Goal: Task Accomplishment & Management: Manage account settings

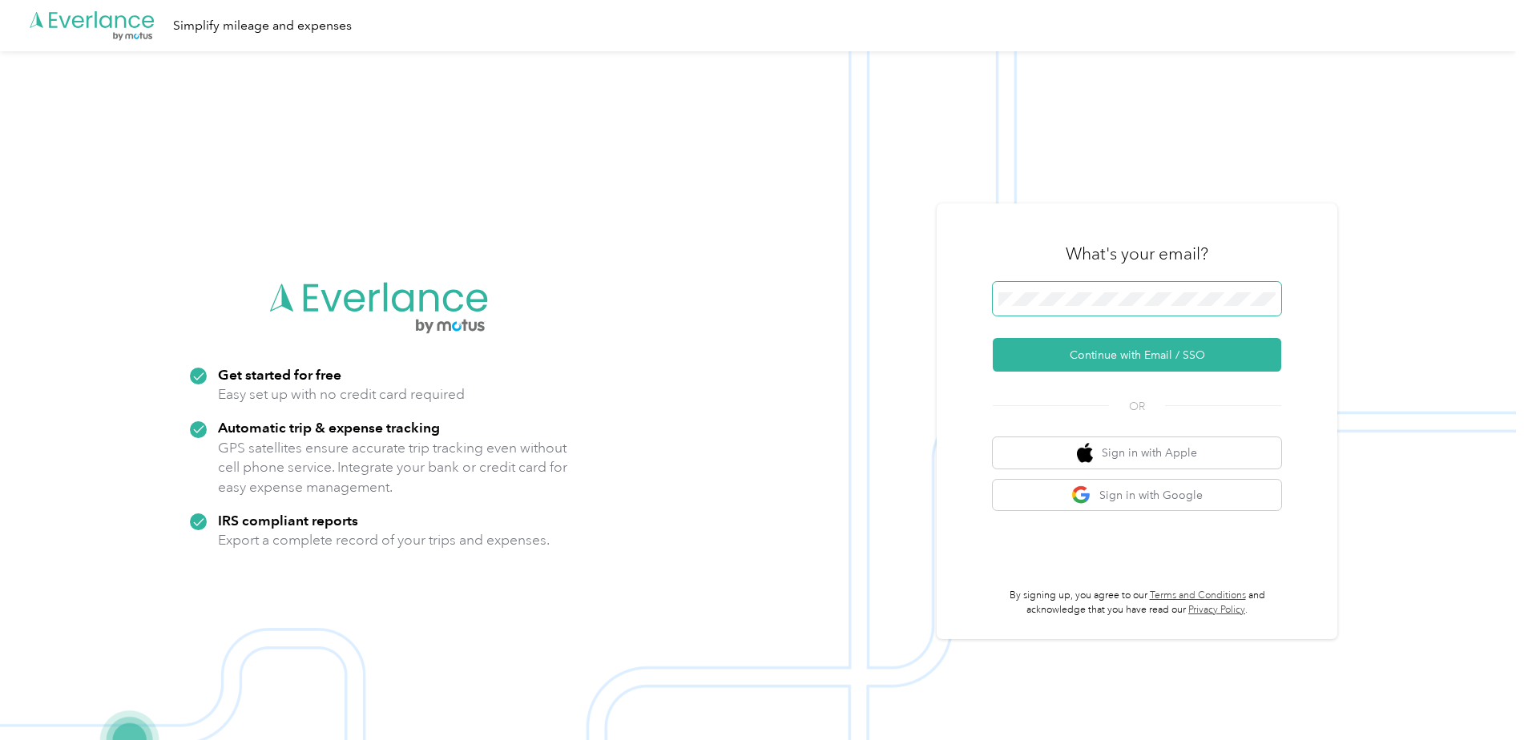
click at [993, 338] on button "Continue with Email / SSO" at bounding box center [1137, 355] width 289 height 34
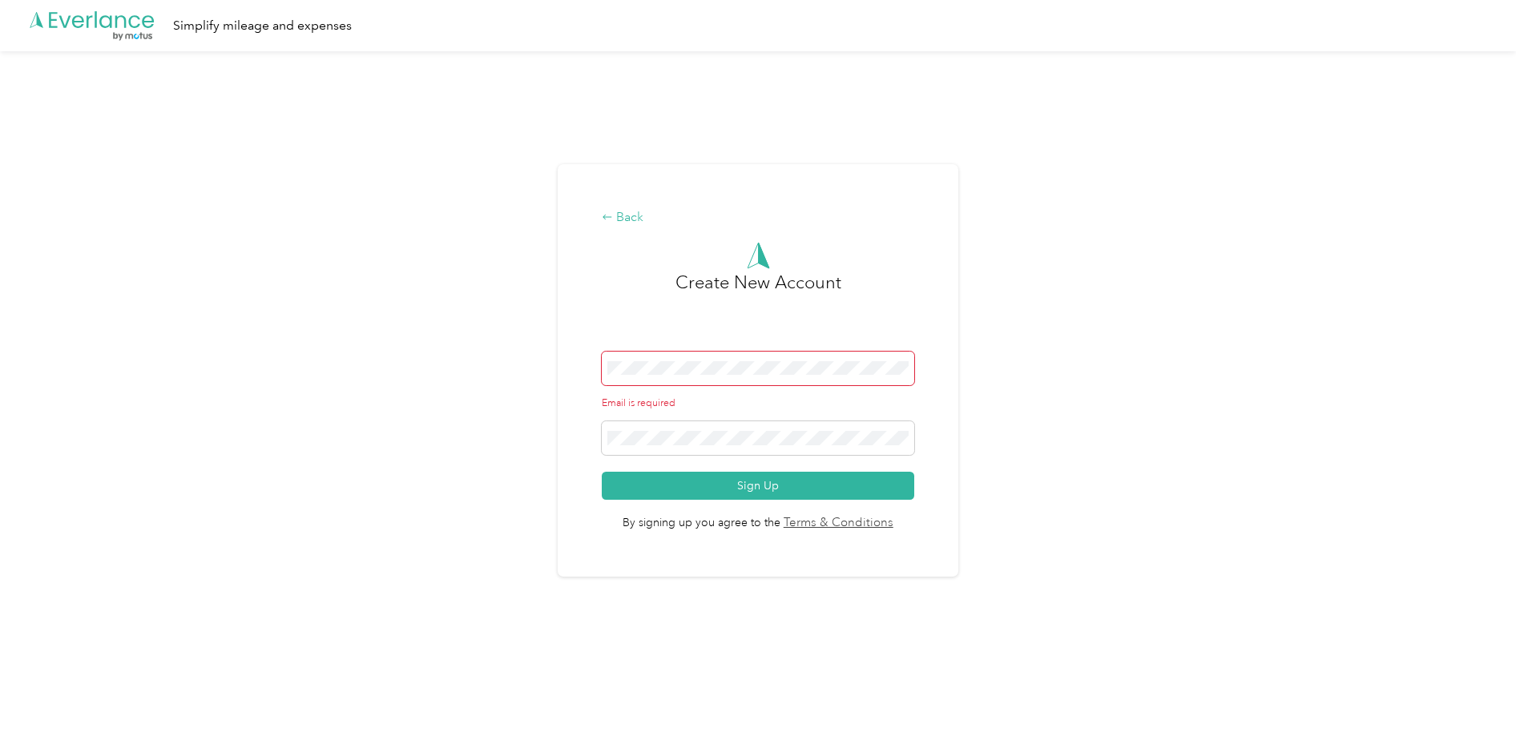
click at [634, 218] on div "Back" at bounding box center [758, 217] width 312 height 19
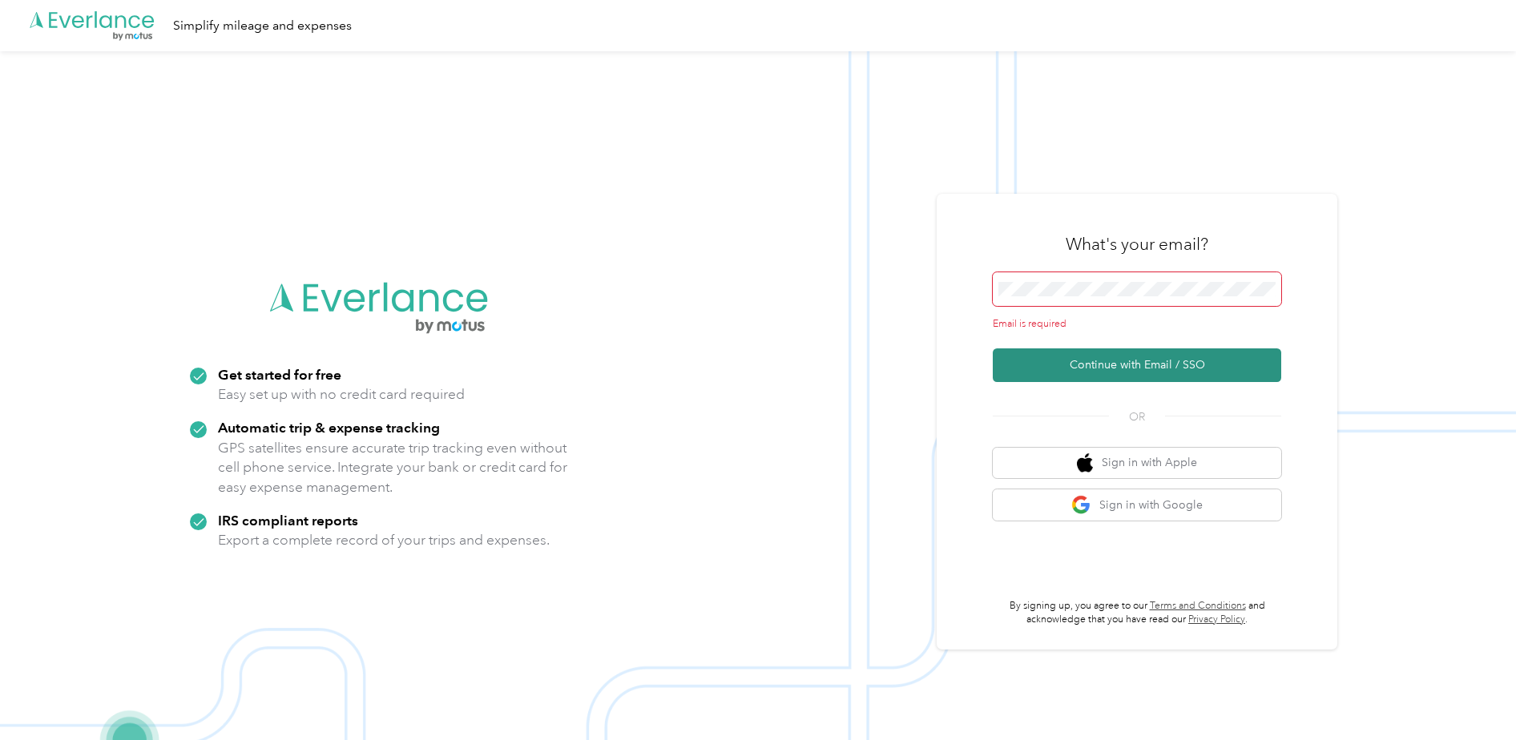
click at [1105, 368] on button "Continue with Email / SSO" at bounding box center [1137, 366] width 289 height 34
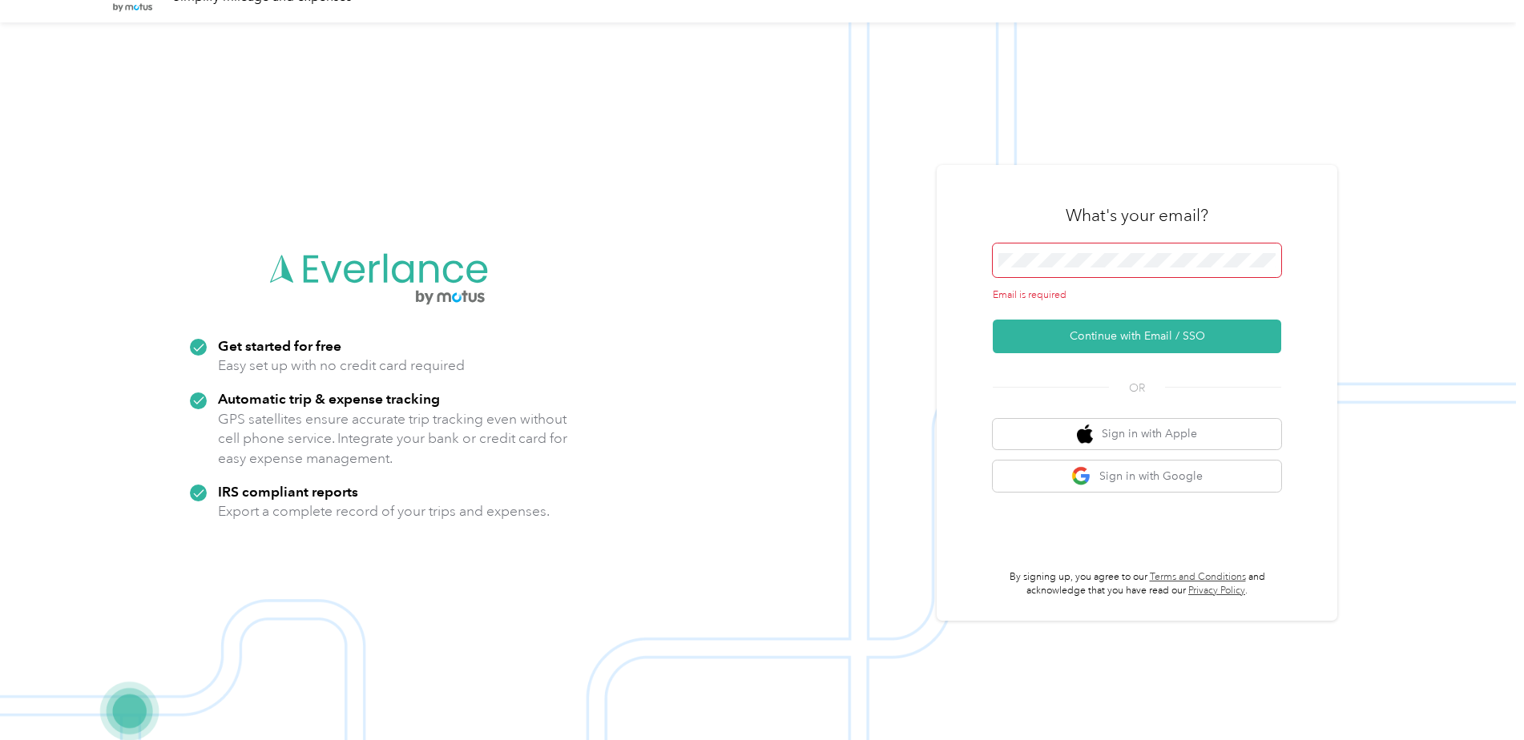
scroll to position [51, 0]
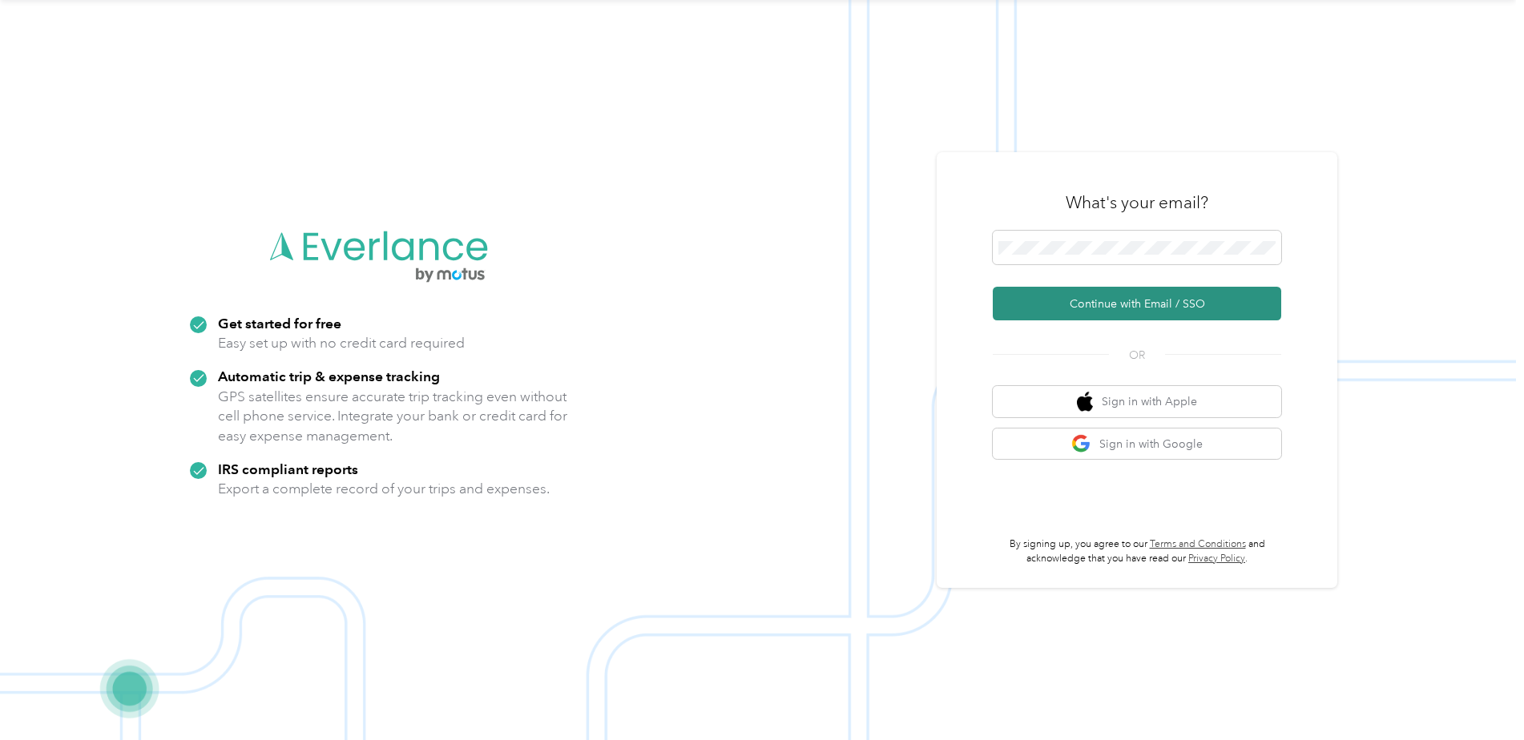
click at [1059, 300] on button "Continue with Email / SSO" at bounding box center [1137, 304] width 289 height 34
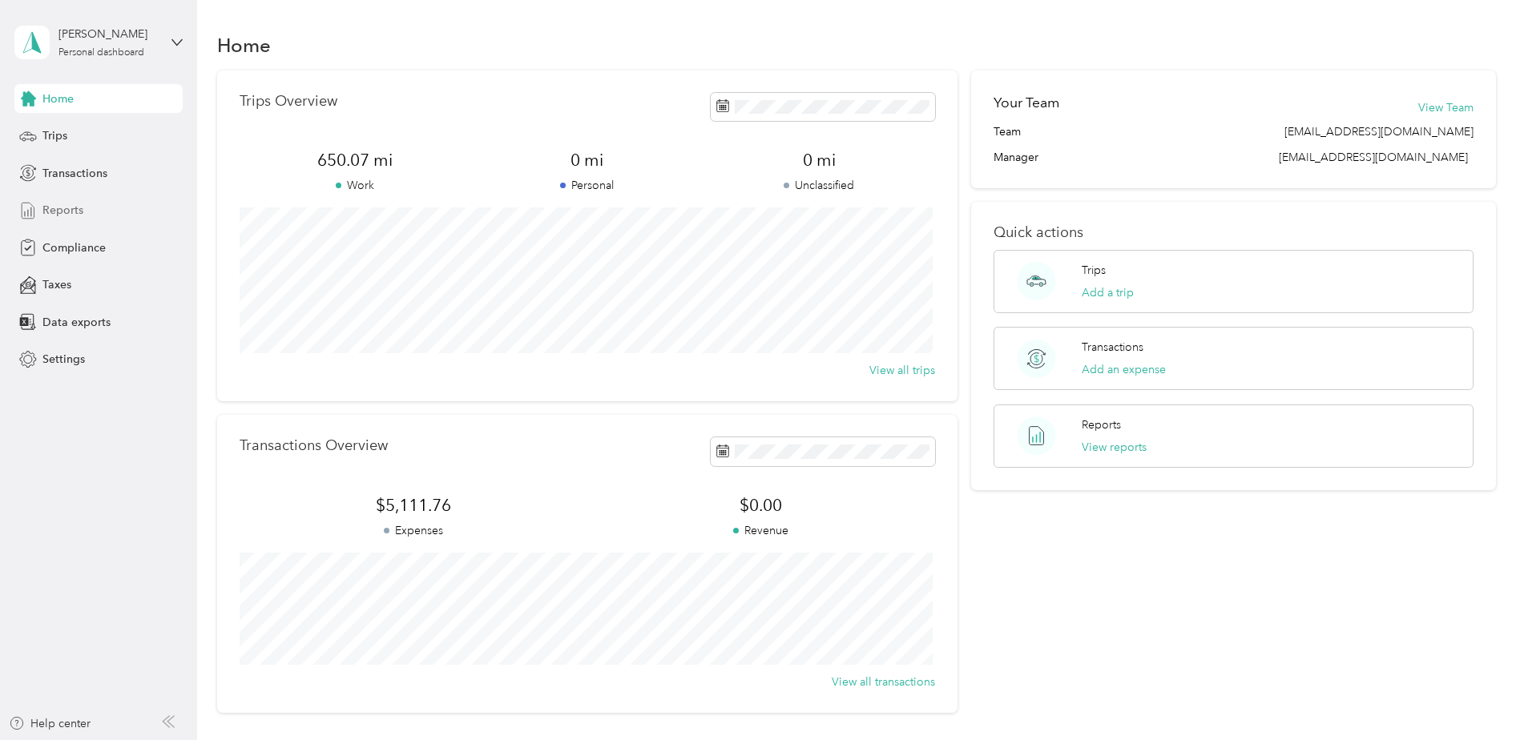
click at [57, 215] on span "Reports" at bounding box center [62, 210] width 41 height 17
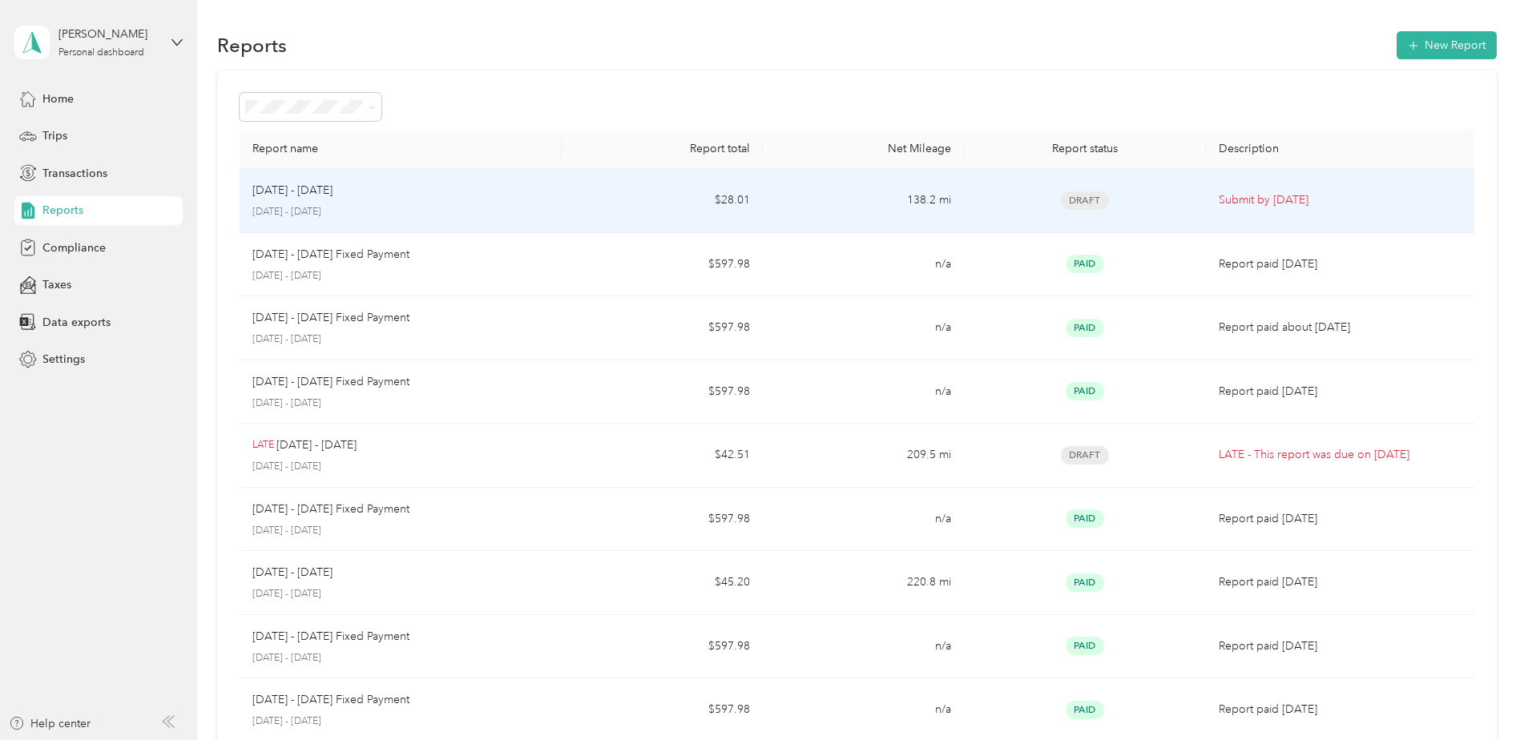
click at [1082, 200] on span "Draft" at bounding box center [1085, 201] width 48 height 18
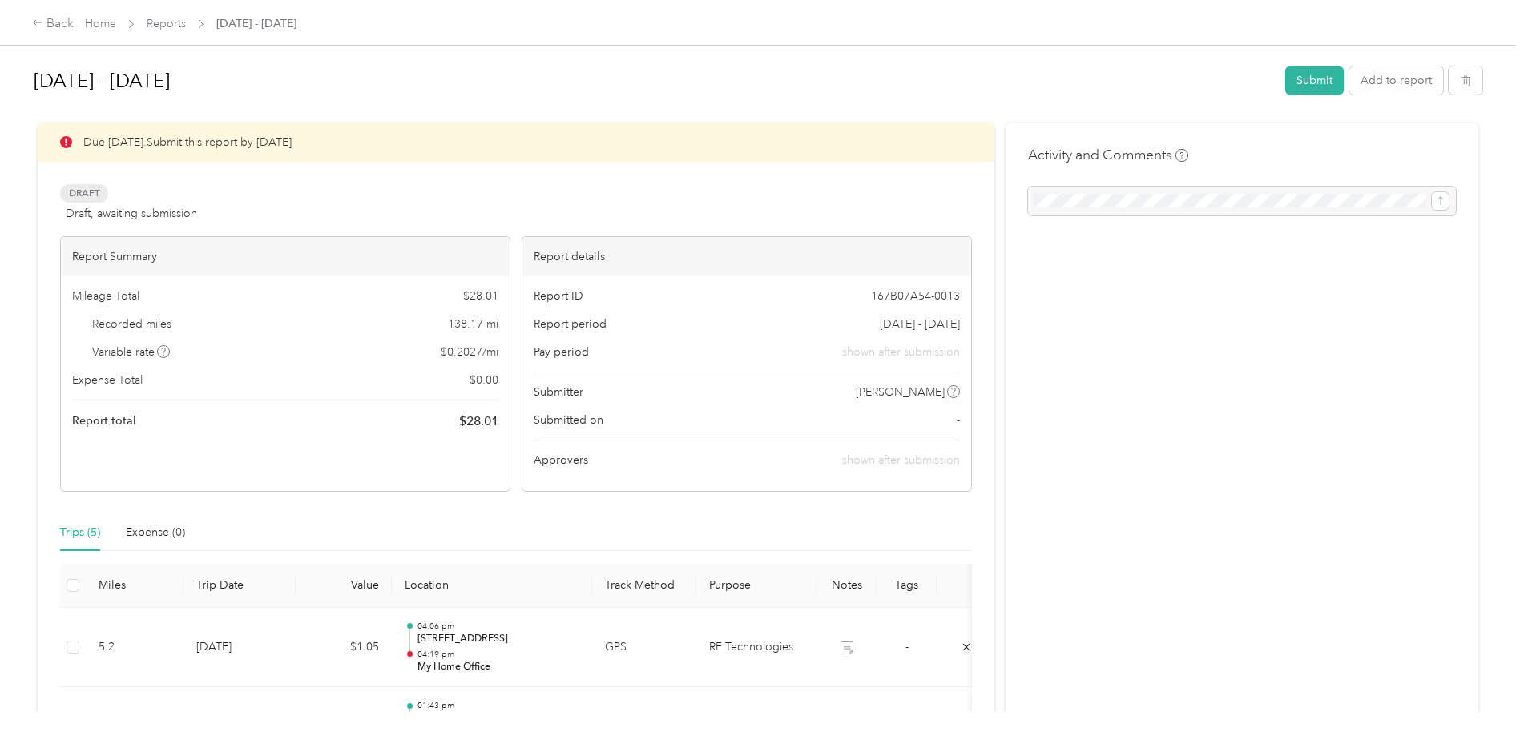
click at [1067, 199] on div at bounding box center [1242, 201] width 428 height 29
click at [1149, 196] on div at bounding box center [1242, 201] width 428 height 29
click at [1109, 201] on div at bounding box center [1242, 201] width 428 height 29
click at [1109, 200] on div at bounding box center [1242, 201] width 428 height 29
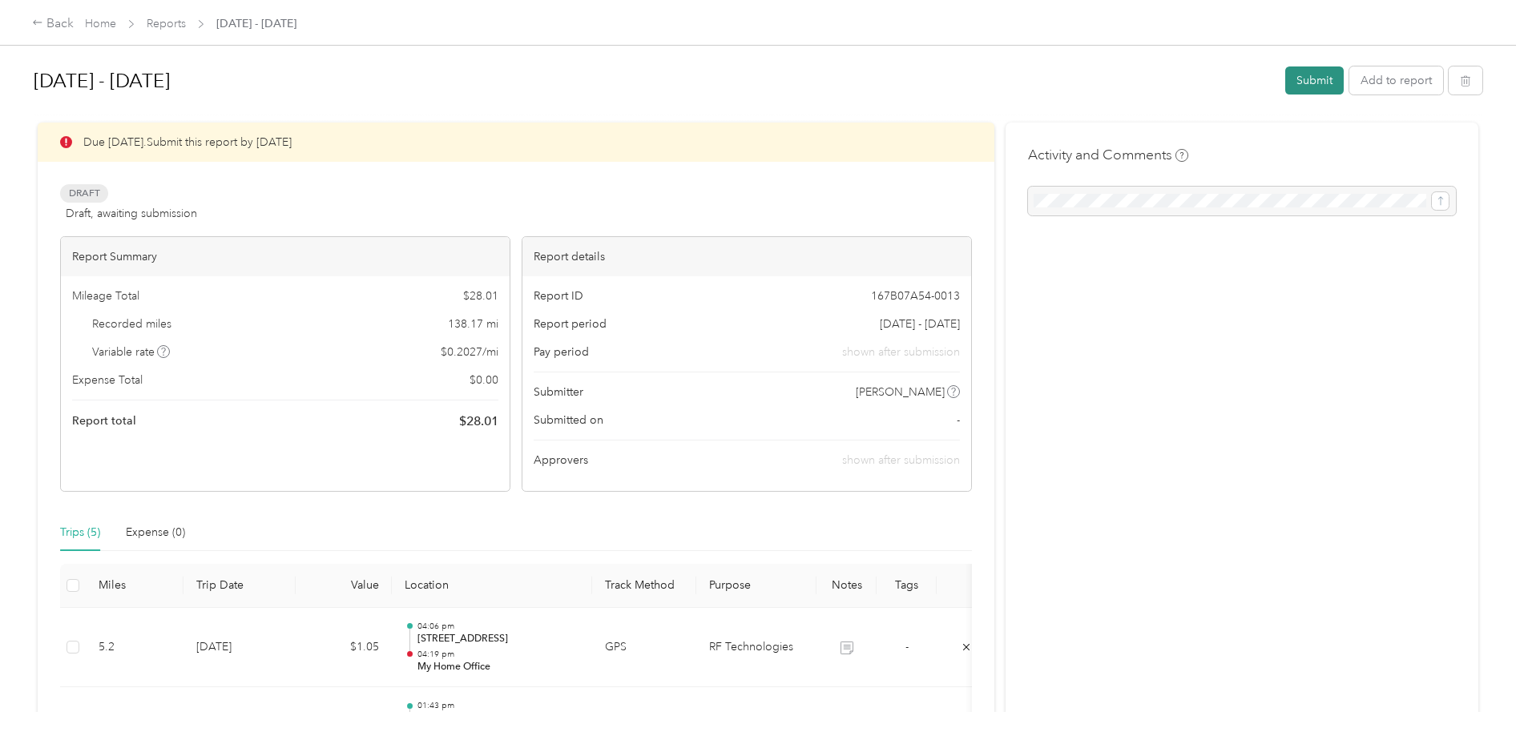
click at [1301, 82] on button "Submit" at bounding box center [1314, 81] width 59 height 28
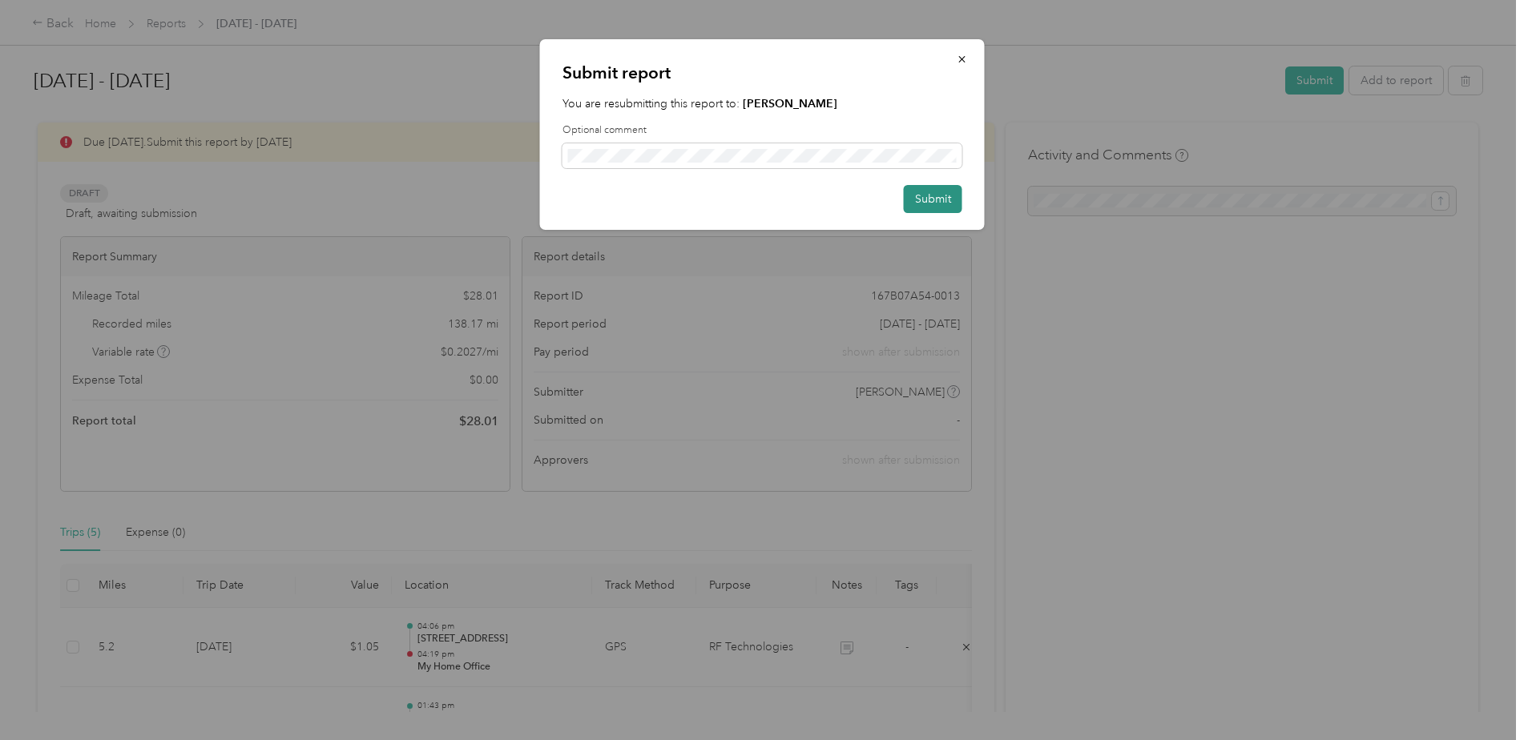
click at [933, 196] on button "Submit" at bounding box center [933, 199] width 59 height 28
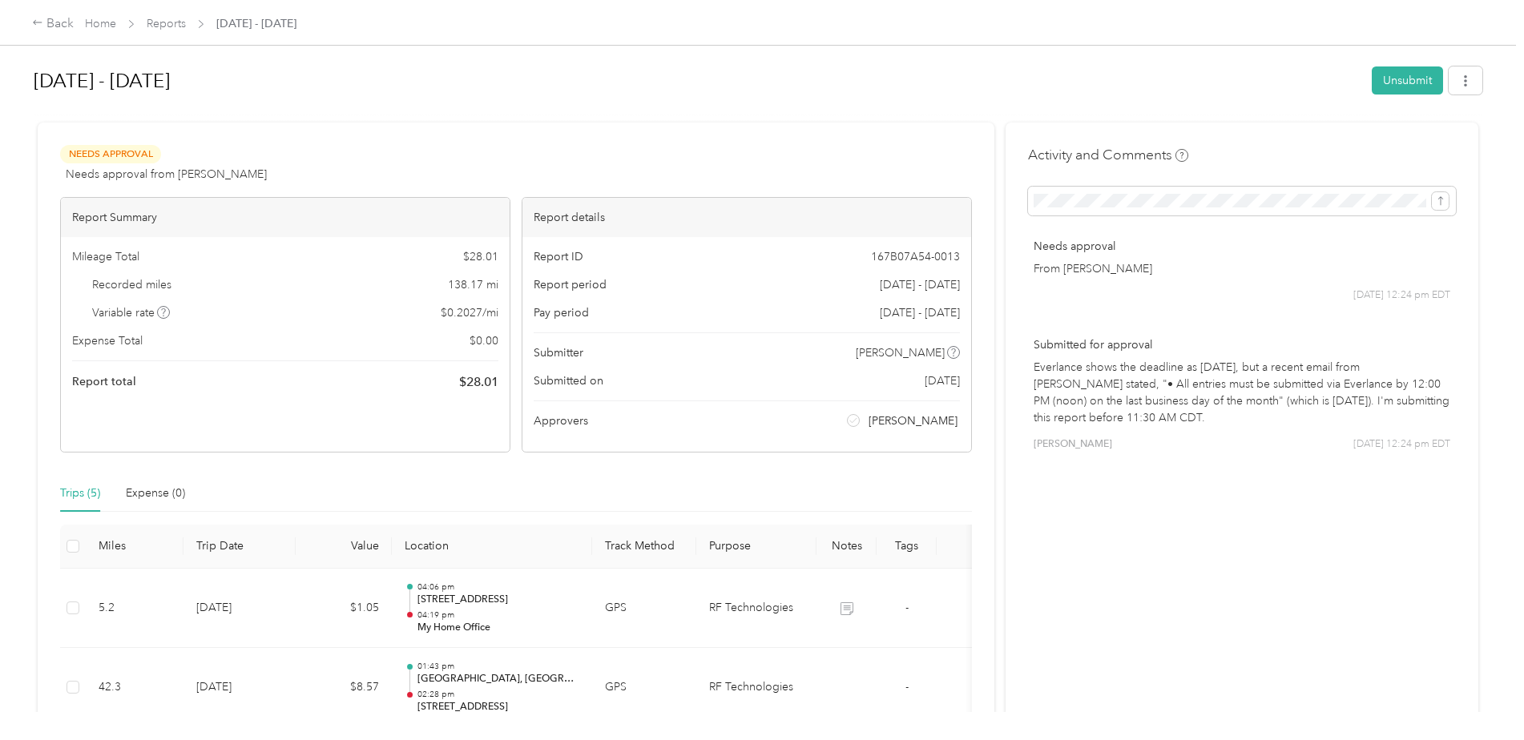
click at [1169, 416] on p "Everlance shows the deadline as [DATE], but a recent email from [PERSON_NAME] s…" at bounding box center [1242, 392] width 417 height 67
click at [1455, 83] on button "button" at bounding box center [1466, 81] width 34 height 28
click at [896, 80] on h1 "[DATE] - [DATE]" at bounding box center [697, 81] width 1327 height 38
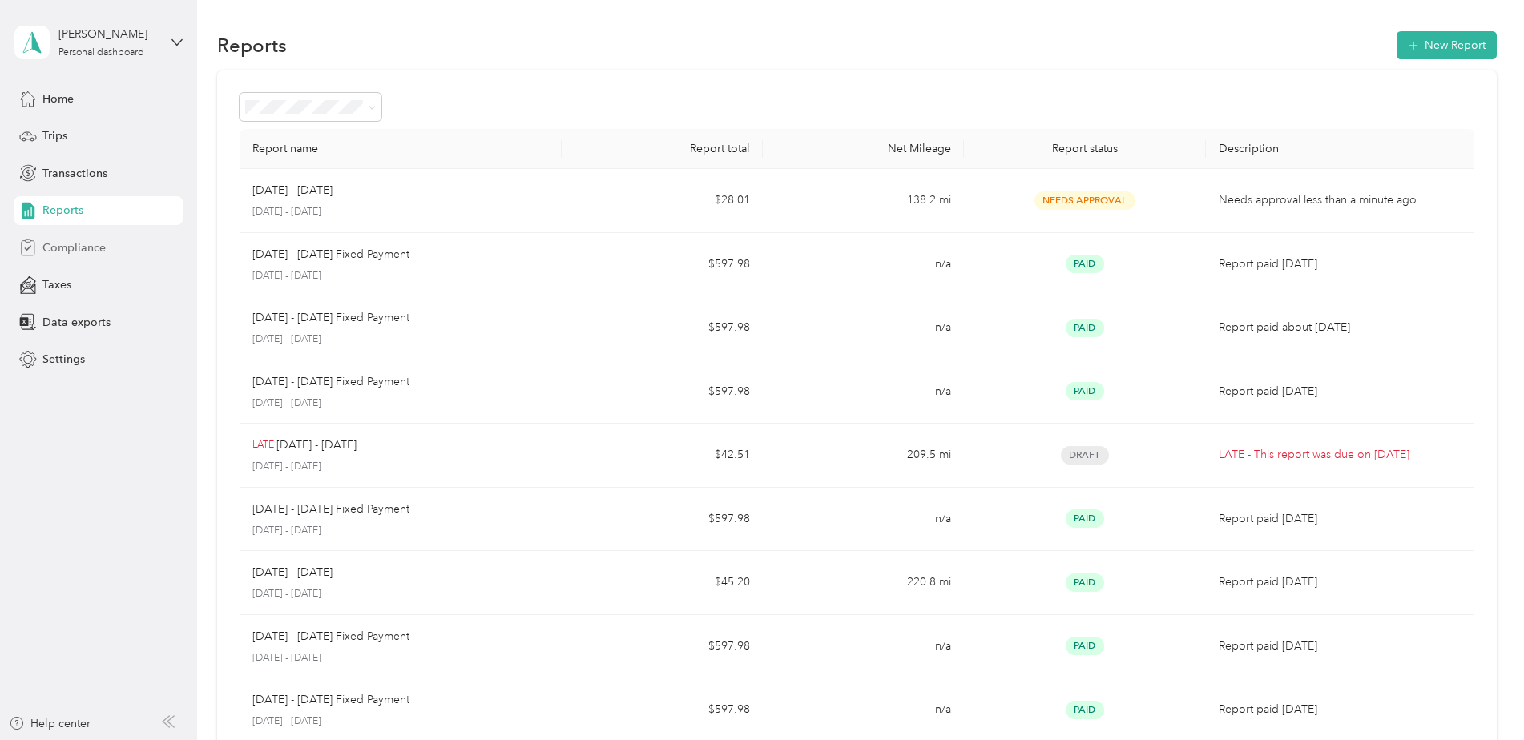
click at [71, 252] on span "Compliance" at bounding box center [73, 248] width 63 height 17
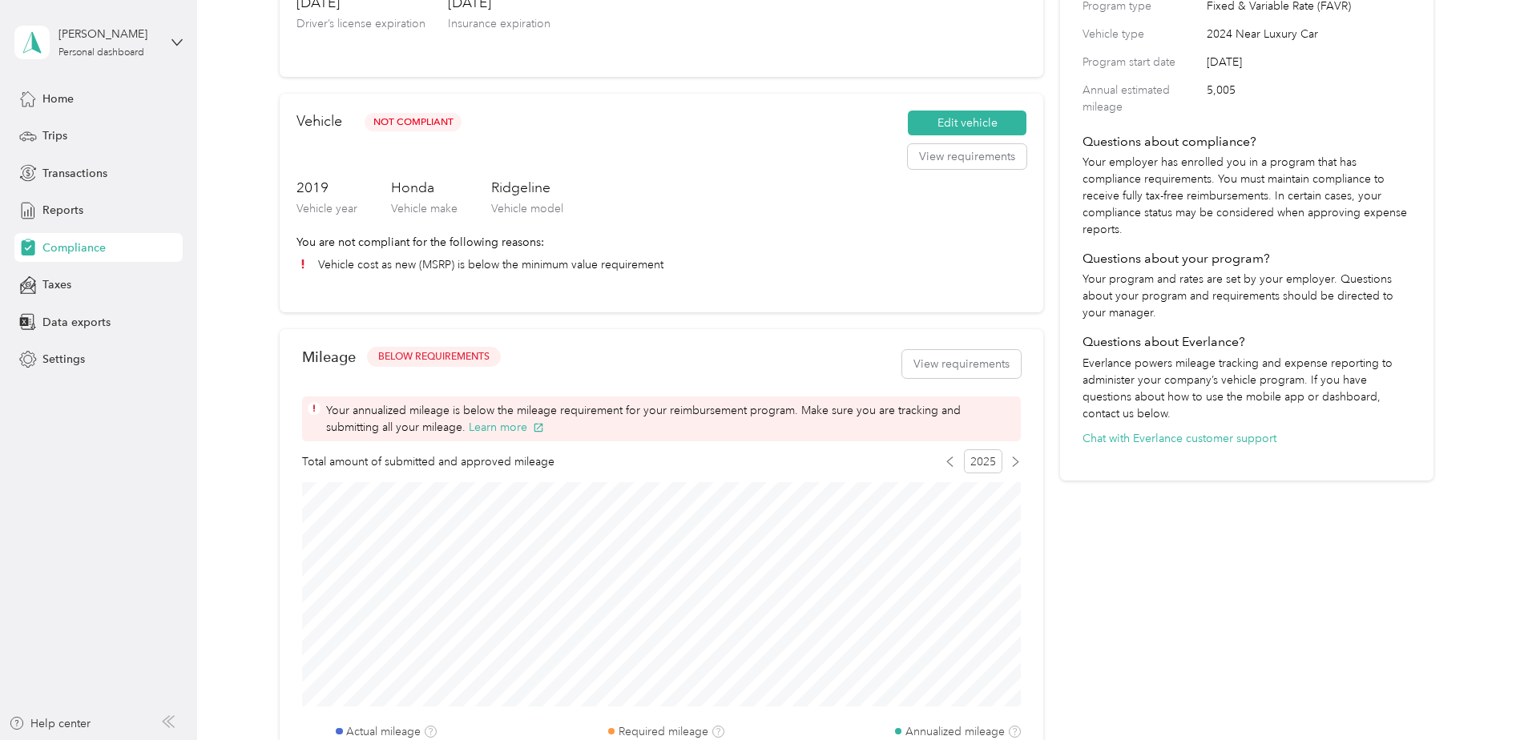
scroll to position [321, 0]
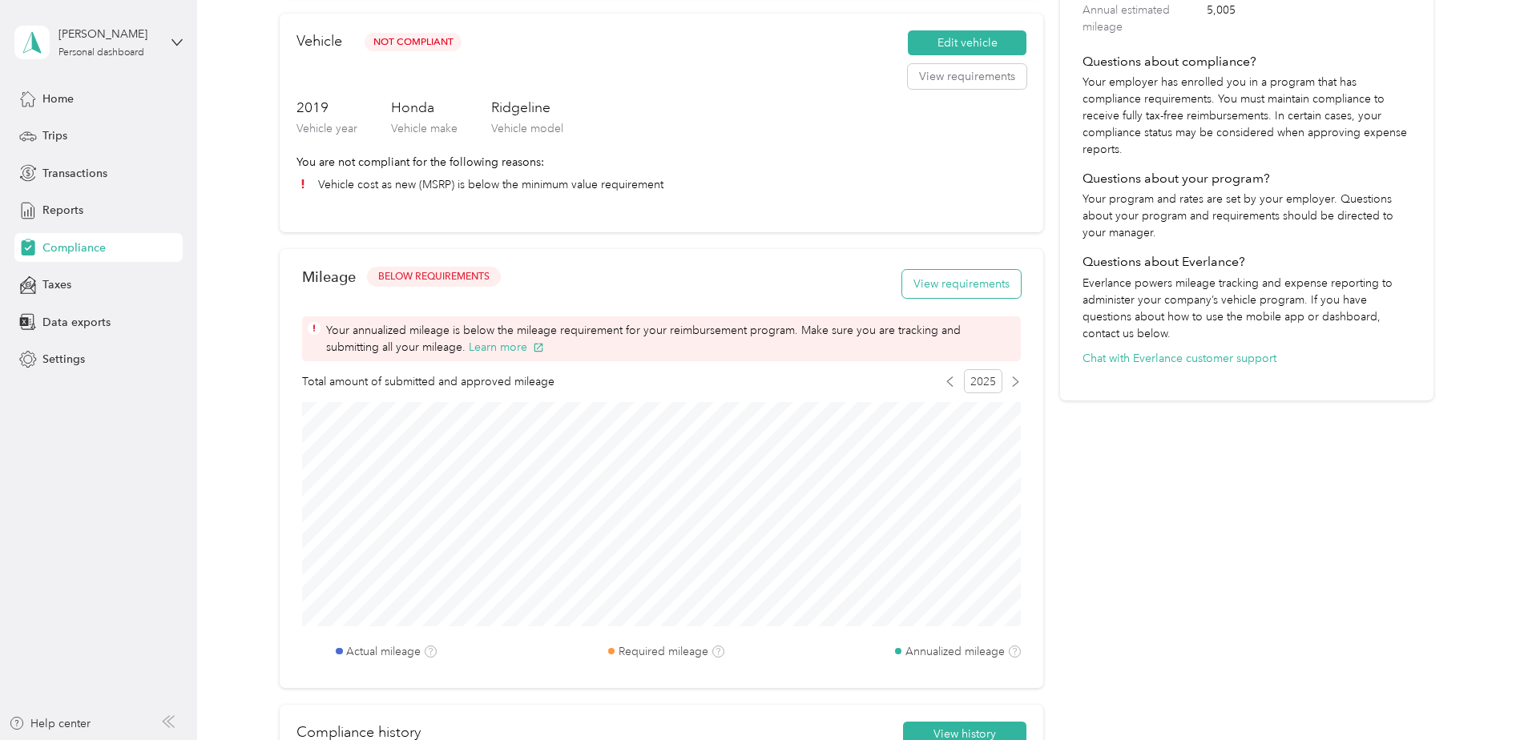
click at [972, 288] on button "View requirements" at bounding box center [961, 284] width 119 height 28
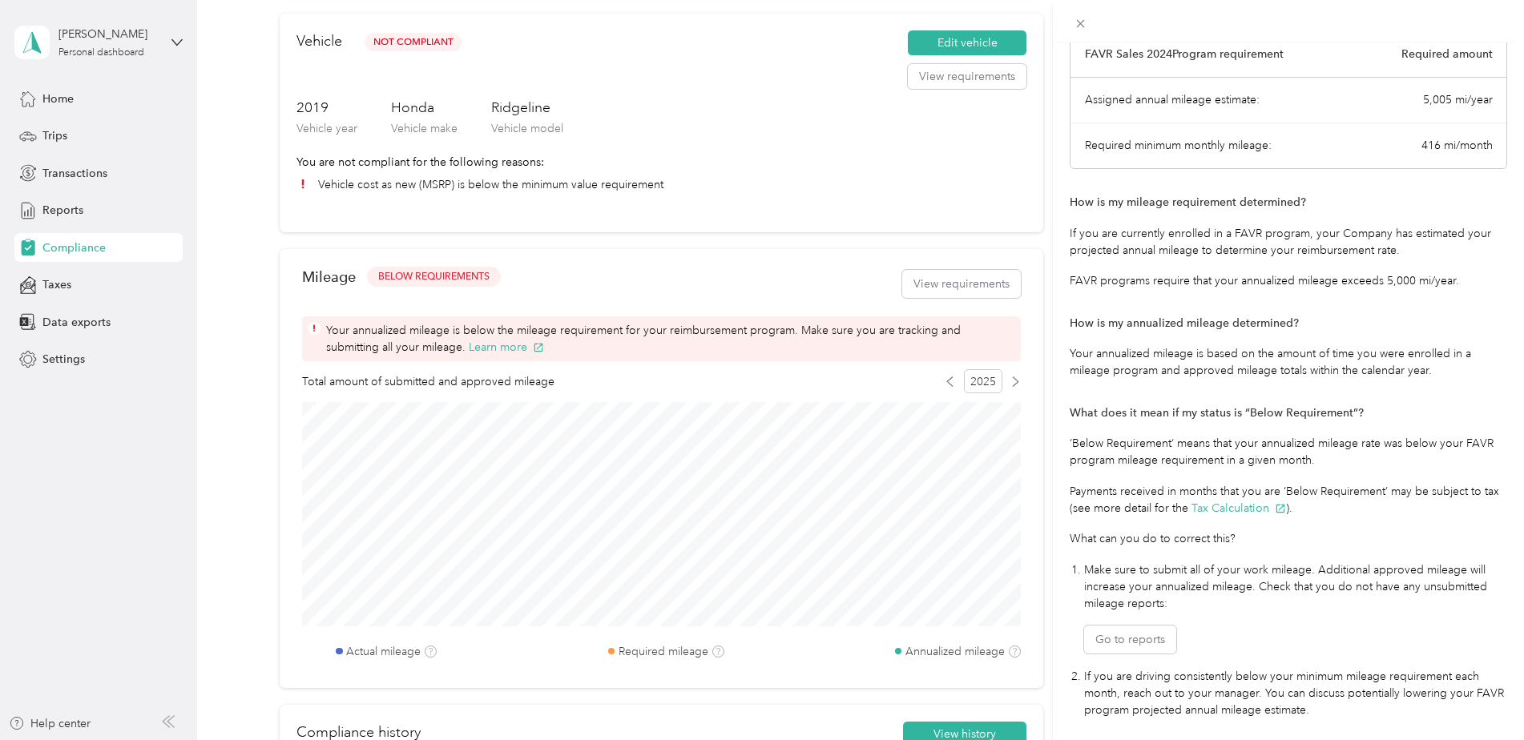
scroll to position [181, 0]
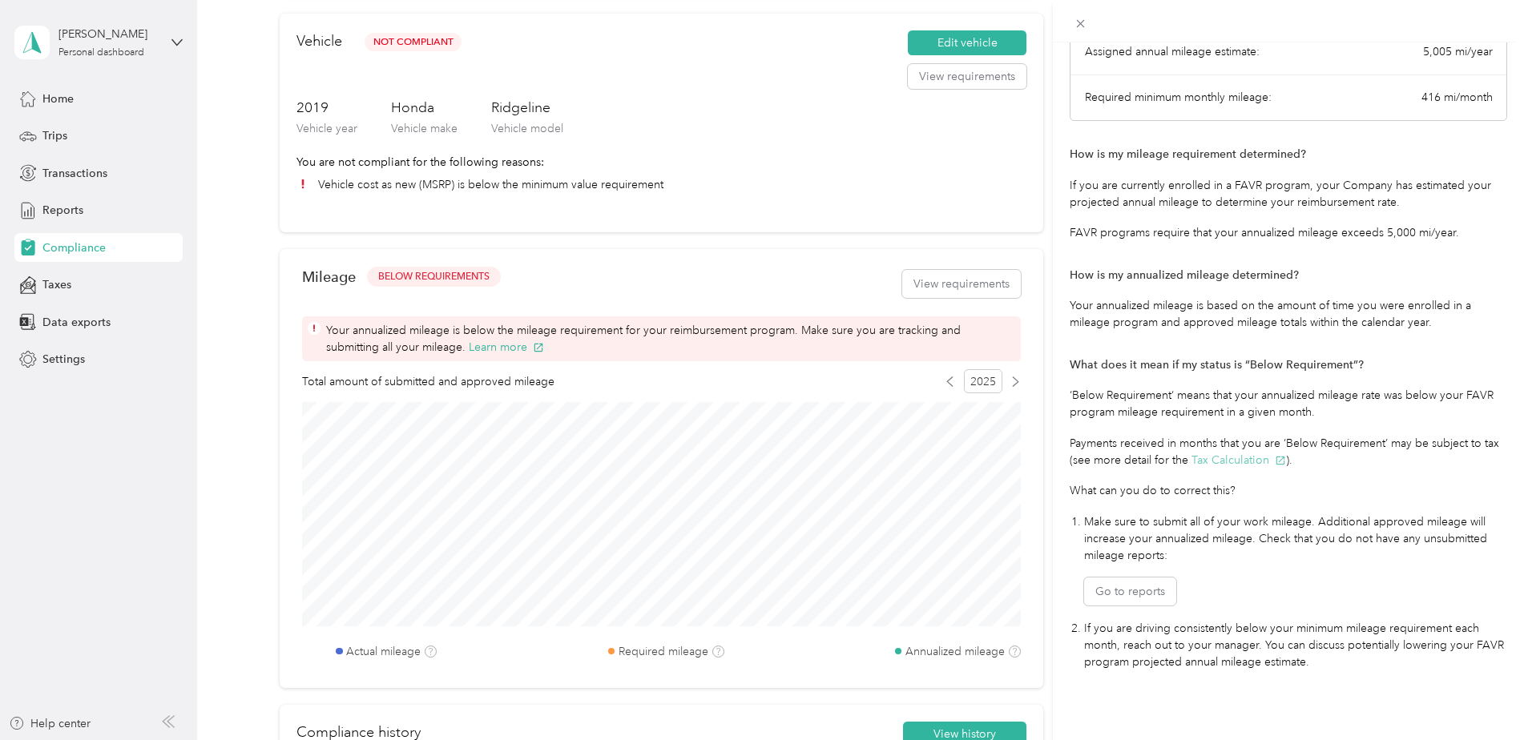
click at [1238, 452] on button "Tax Calculation" at bounding box center [1239, 460] width 95 height 17
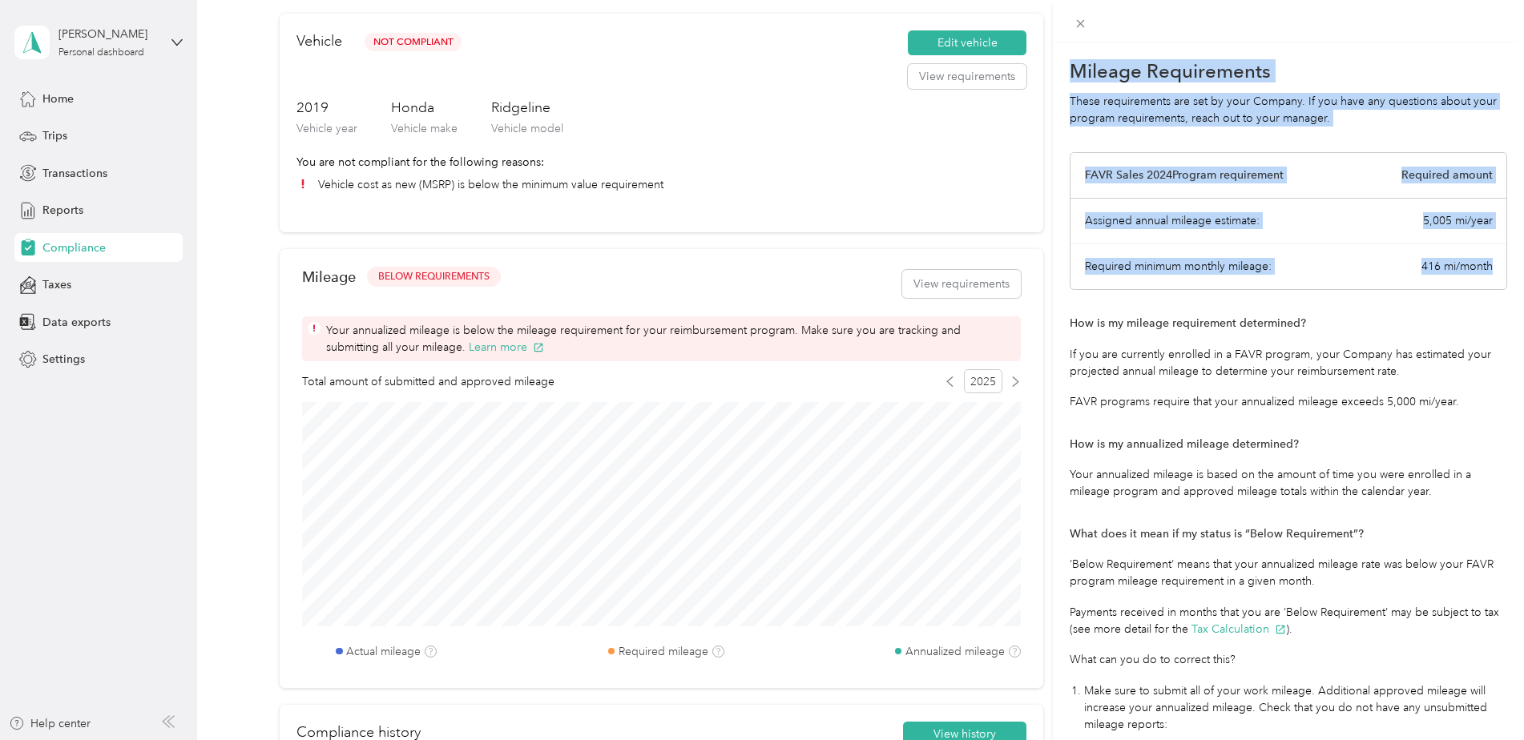
drag, startPoint x: 1074, startPoint y: 70, endPoint x: 1495, endPoint y: 268, distance: 465.7
click at [1495, 268] on div "Mileage Requirements These requirements are set by your Company. If you have an…" at bounding box center [1288, 412] width 471 height 740
drag, startPoint x: 1495, startPoint y: 268, endPoint x: 1467, endPoint y: 265, distance: 28.2
copy div "Mileage Requirements These requirements are set by your Company. If you have an…"
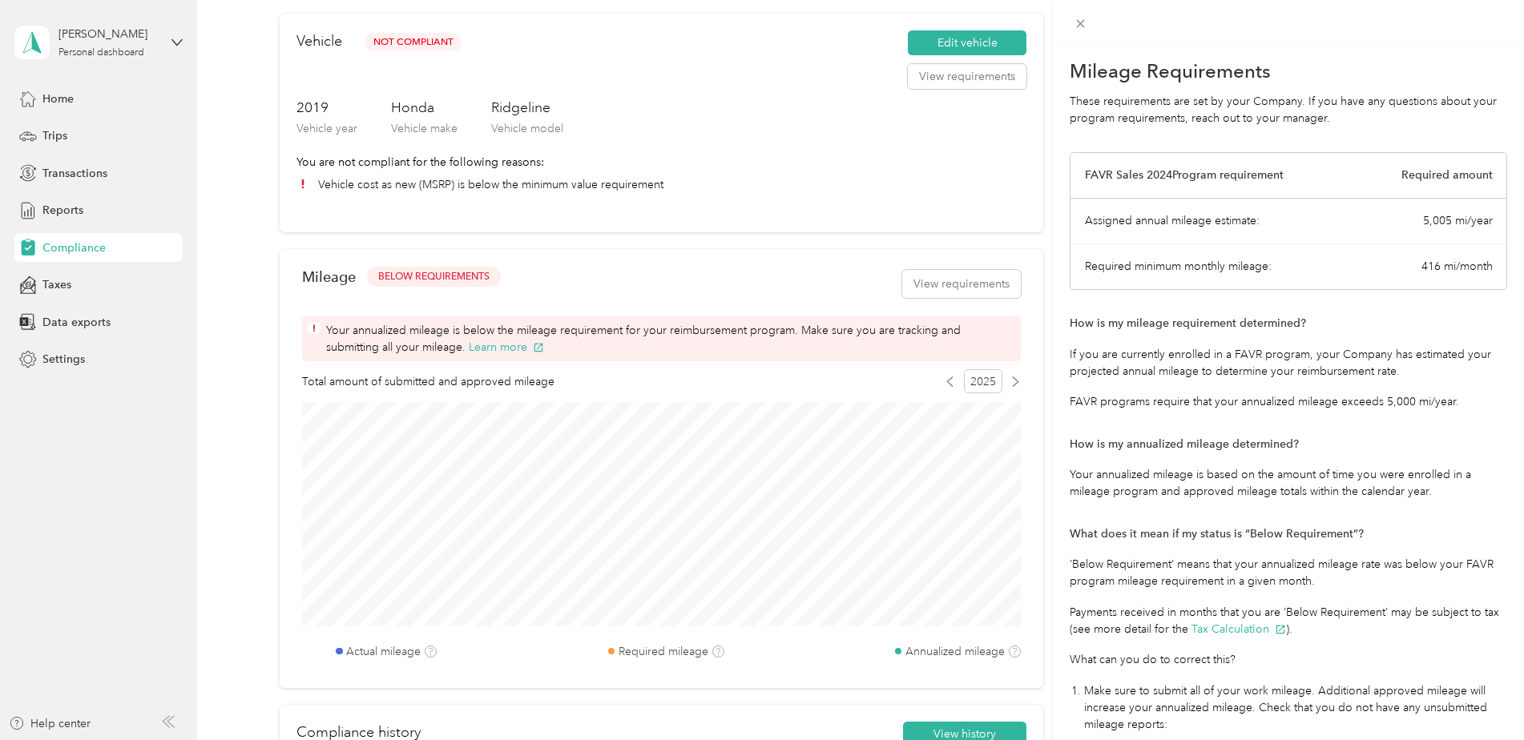
click at [692, 377] on div "Mileage Requirements These requirements are set by your Company. If you have an…" at bounding box center [762, 370] width 1524 height 740
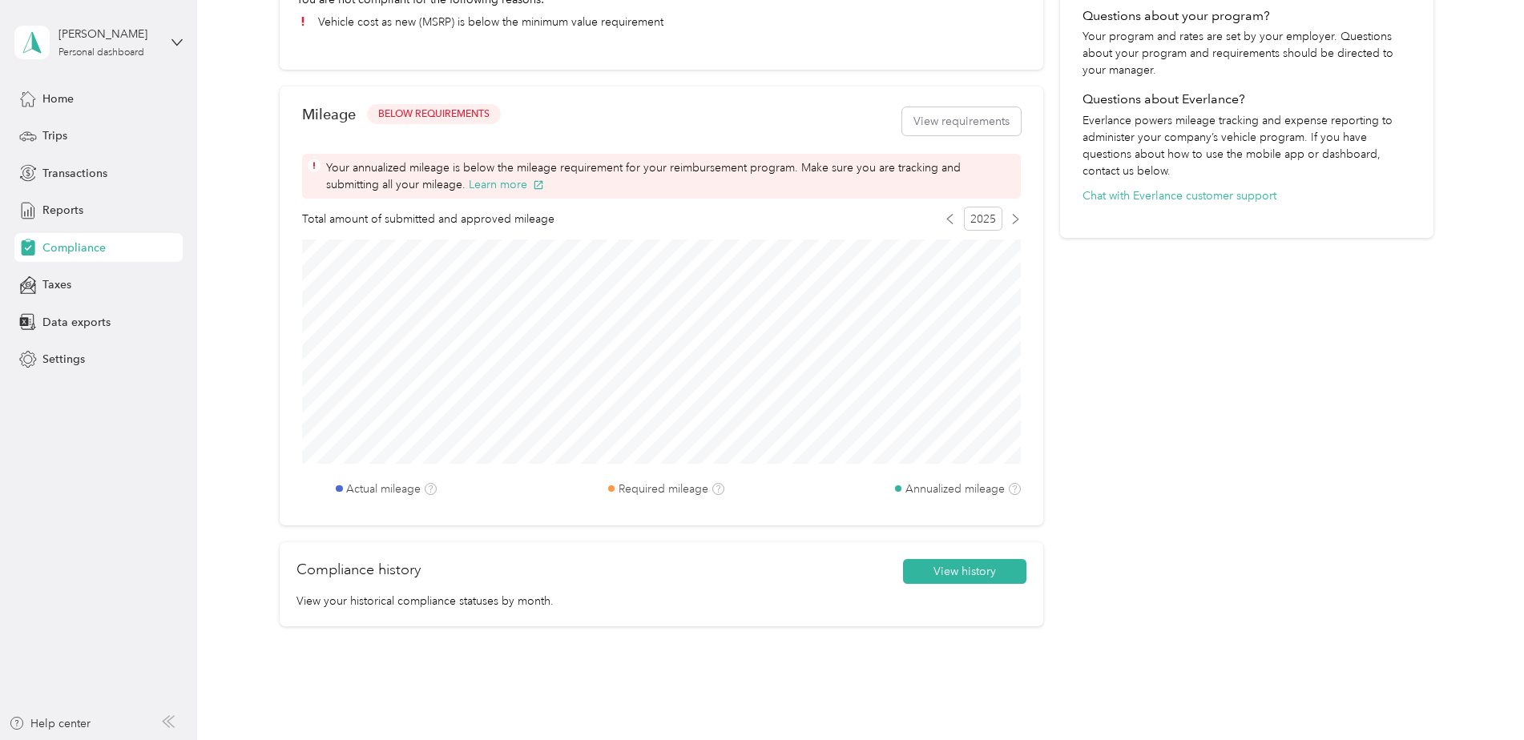
scroll to position [557, 0]
